Goal: Check status: Check status

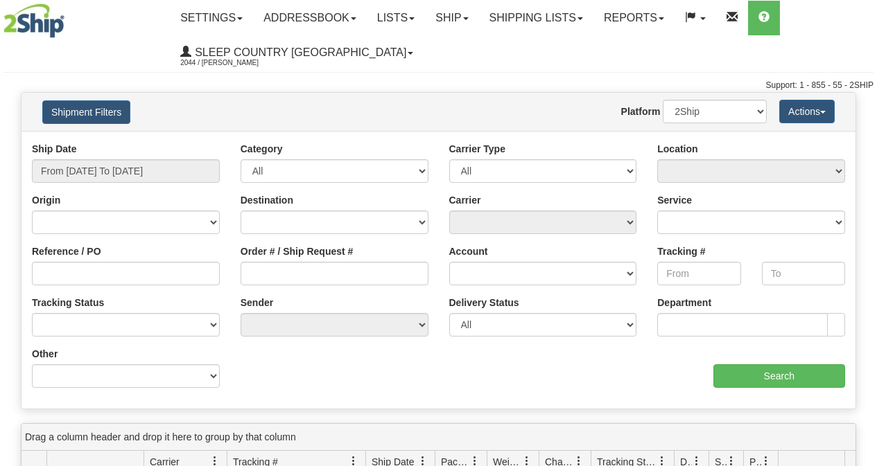
click at [291, 279] on input "Order # / Ship Request #" at bounding box center [335, 274] width 188 height 24
type input "9000I055464"
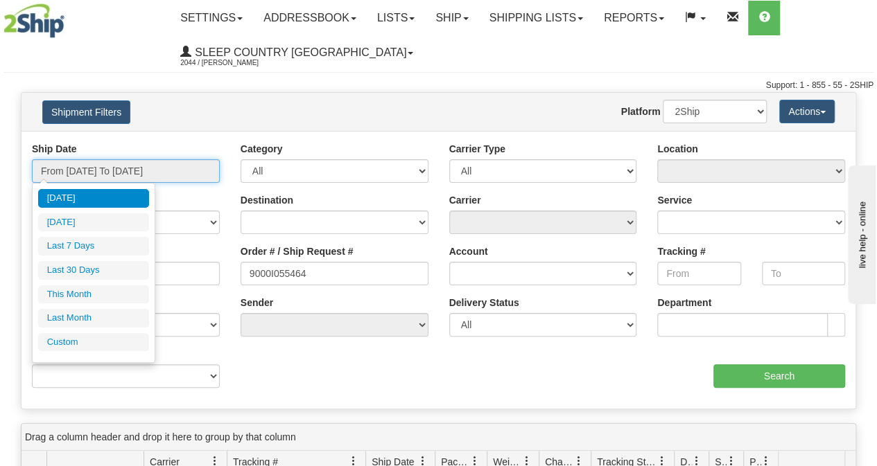
click at [128, 171] on input "From [DATE] To [DATE]" at bounding box center [126, 171] width 188 height 24
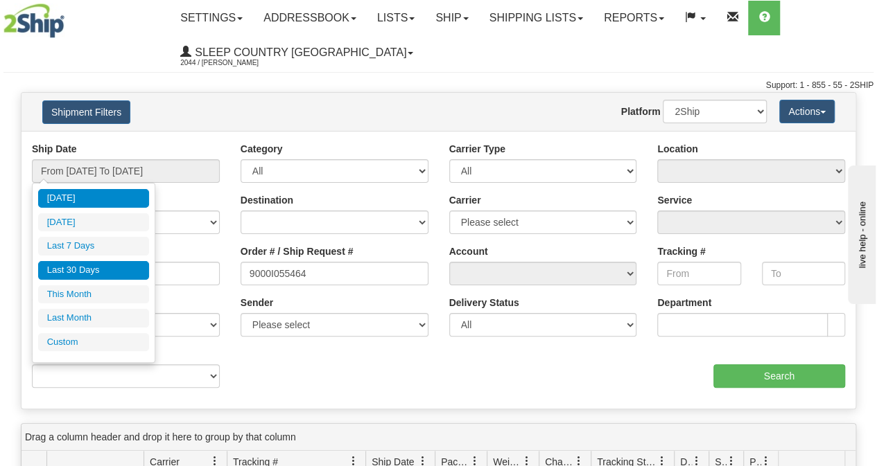
click at [100, 274] on li "Last 30 Days" at bounding box center [93, 270] width 111 height 19
type input "From [DATE] To [DATE]"
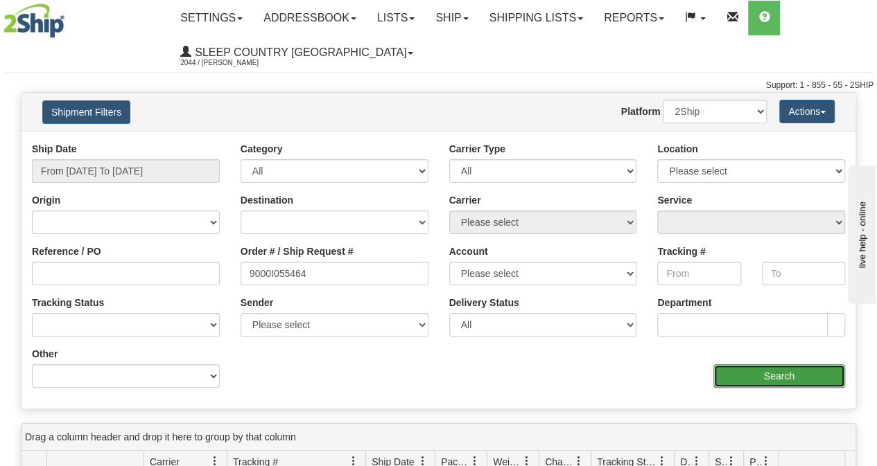
click at [778, 376] on input "Search" at bounding box center [779, 377] width 132 height 24
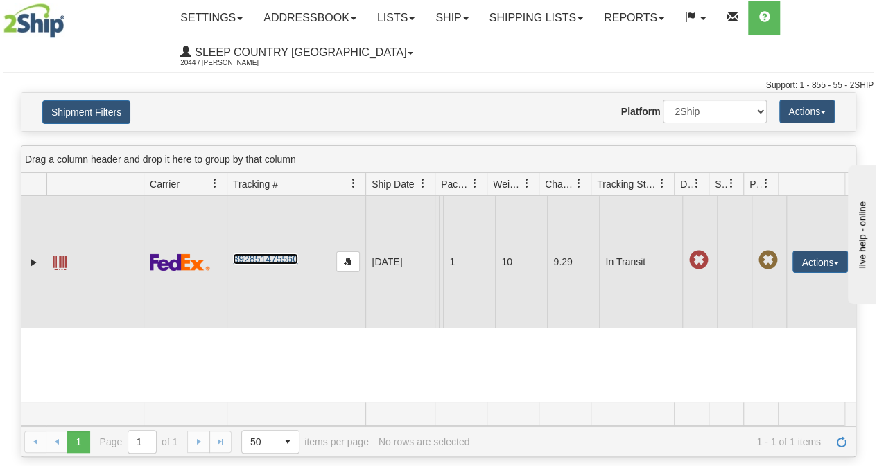
click at [286, 261] on link "392851475560" at bounding box center [265, 259] width 64 height 11
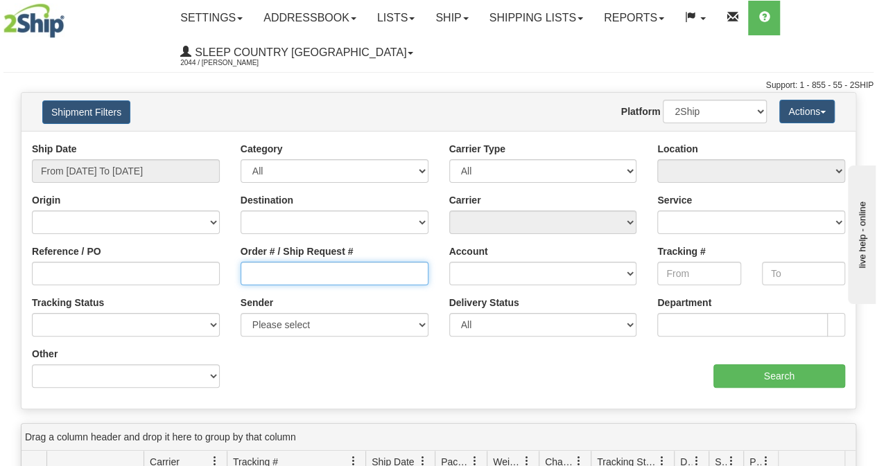
click at [252, 279] on input "Order # / Ship Request #" at bounding box center [335, 274] width 188 height 24
paste input "9000I053428"
type input "9000I053428"
click at [146, 152] on div "Ship Date From 09/08/2025 To 09/09/2025" at bounding box center [126, 162] width 188 height 41
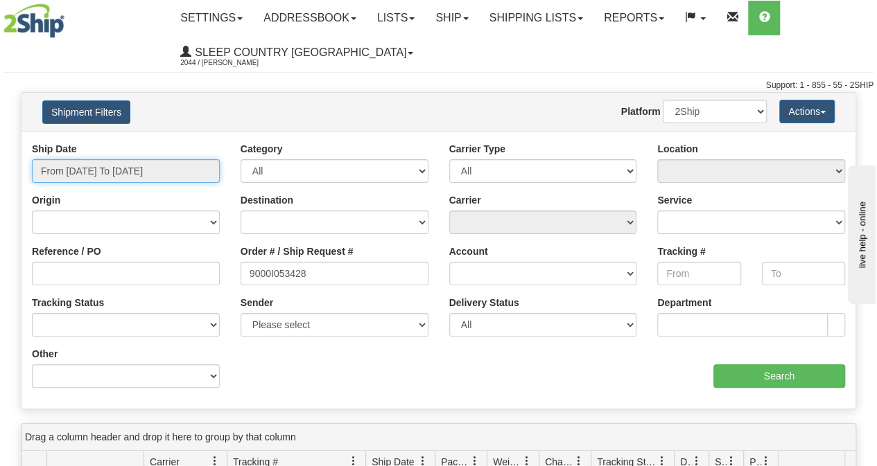
click at [134, 172] on input "From [DATE] To [DATE]" at bounding box center [126, 171] width 188 height 24
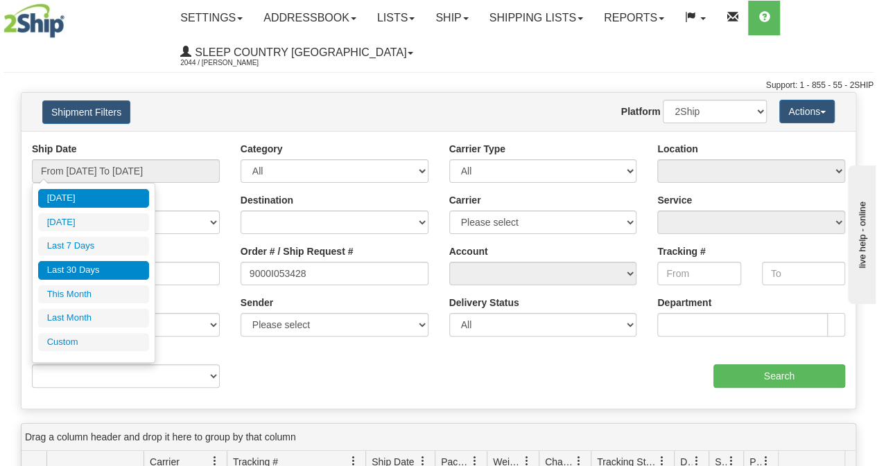
click at [86, 267] on li "Last 30 Days" at bounding box center [93, 270] width 111 height 19
type input "From [DATE] To [DATE]"
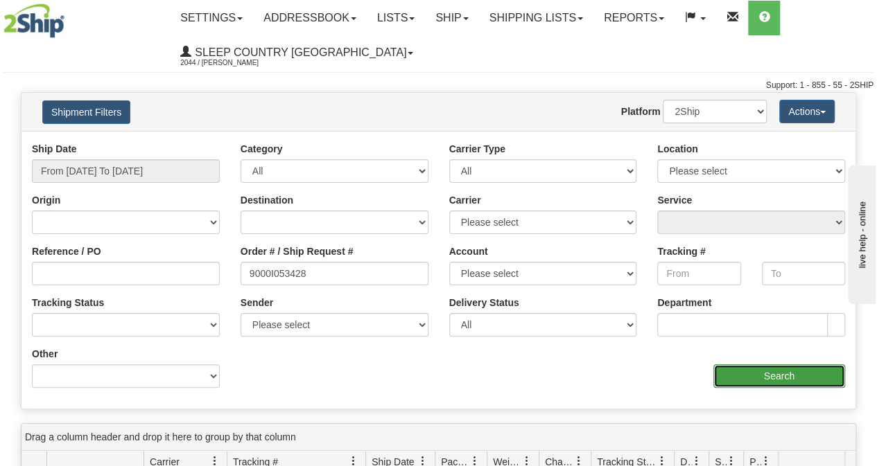
click at [801, 374] on input "Search" at bounding box center [779, 377] width 132 height 24
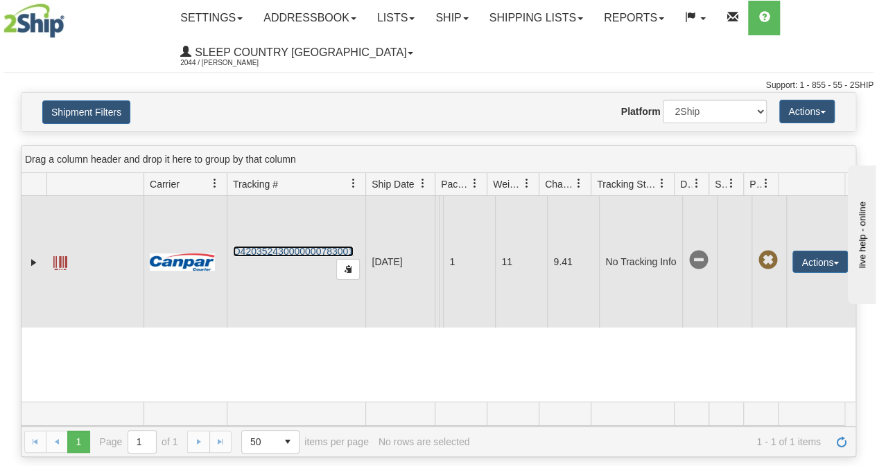
click at [259, 254] on link "D420352430000000783001" at bounding box center [293, 251] width 121 height 11
